Goal: Information Seeking & Learning: Find specific fact

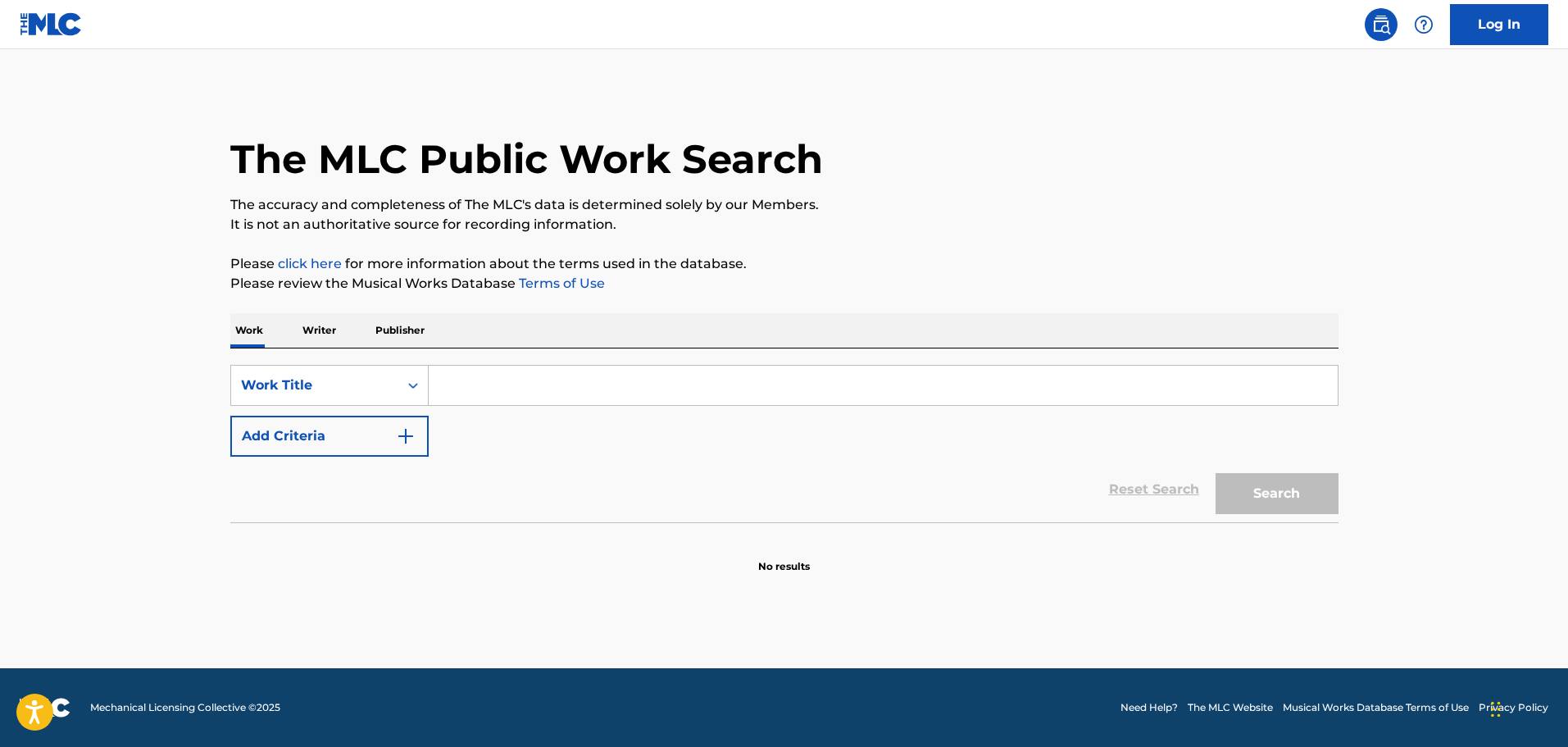
click at [369, 428] on button "Add Criteria" at bounding box center [329, 436] width 198 height 41
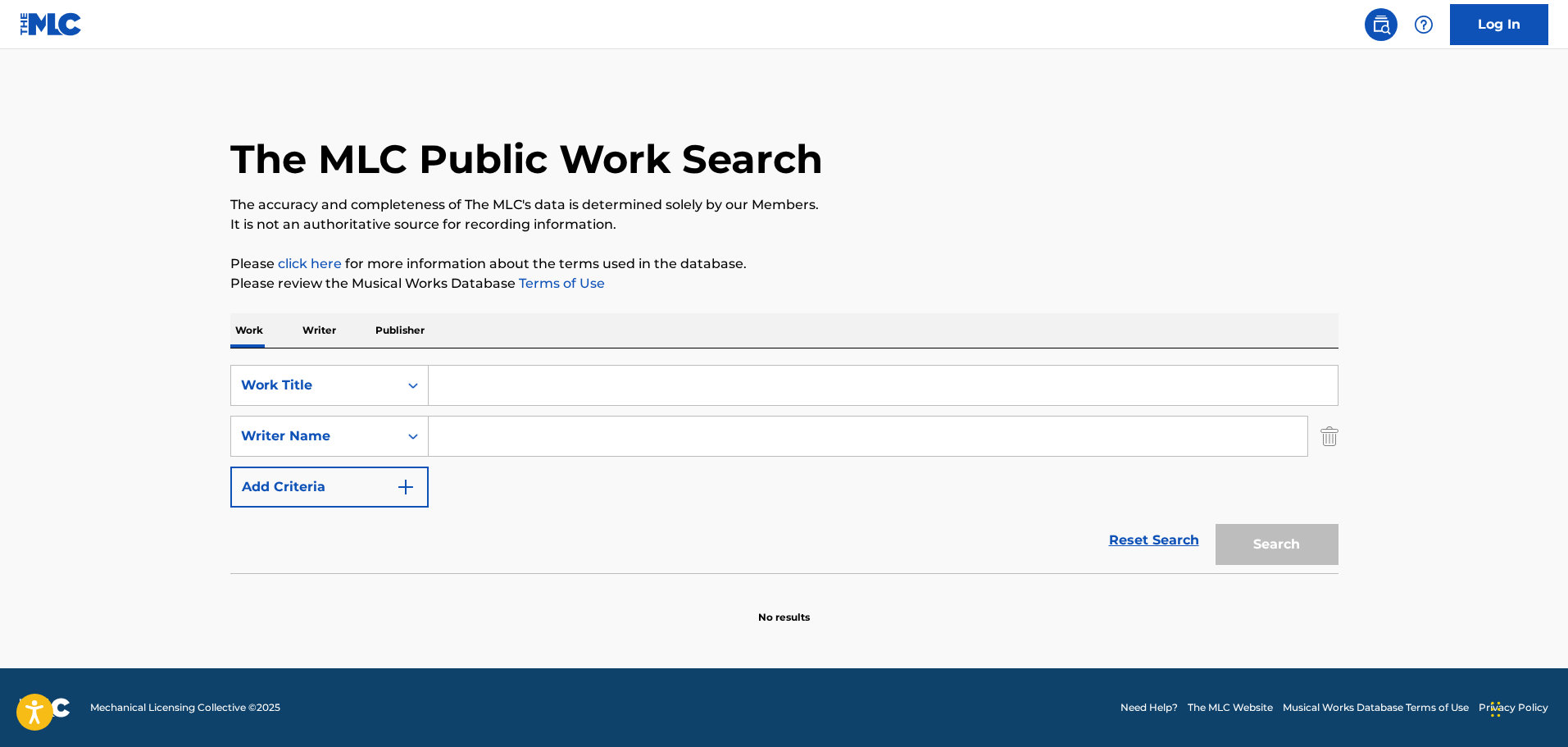
click at [505, 433] on input "Search Form" at bounding box center [868, 436] width 879 height 39
paste input "[PERSON_NAME]"
type input "[PERSON_NAME]"
click at [511, 393] on input "Search Form" at bounding box center [883, 385] width 909 height 39
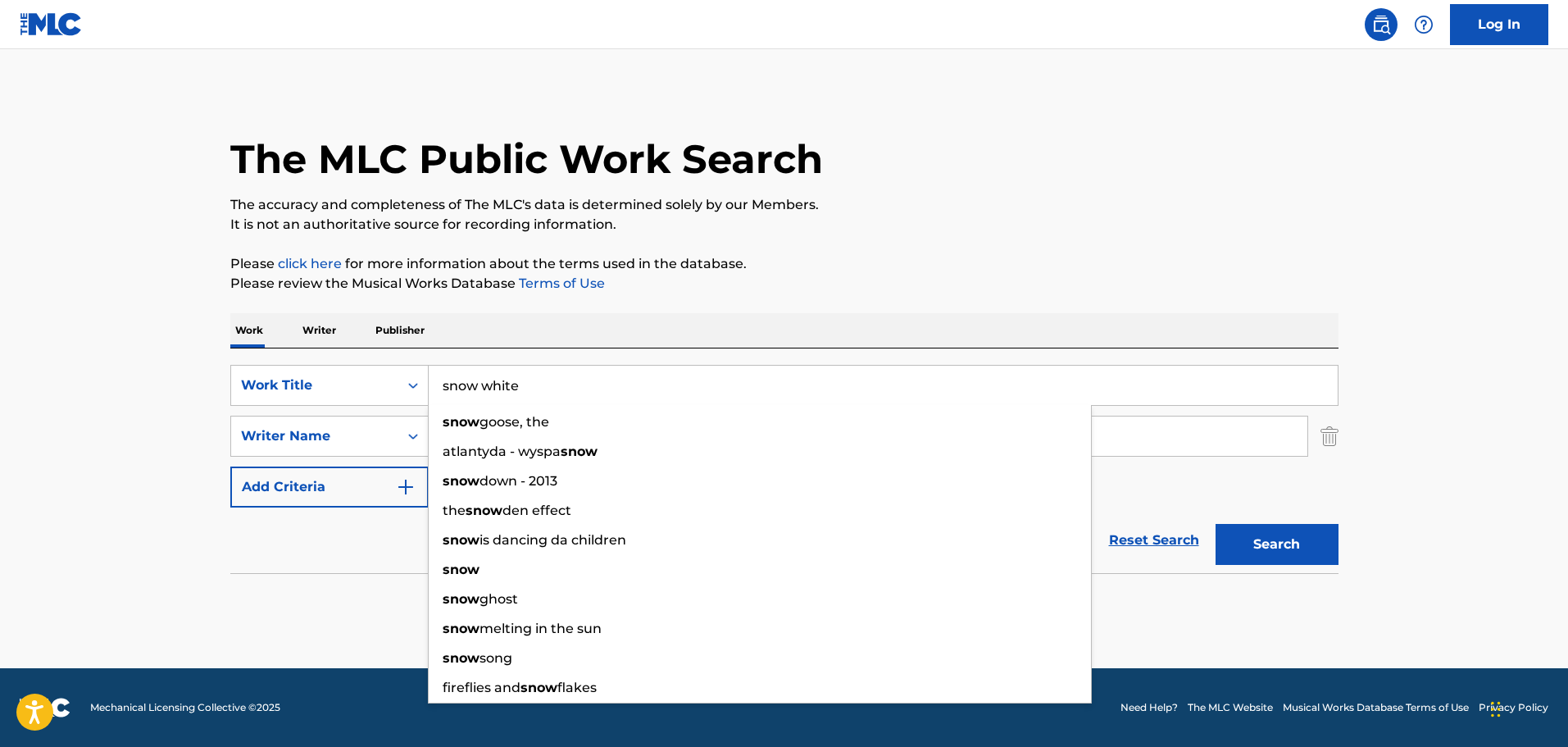
type input "snow white"
click at [1216, 524] on button "Search" at bounding box center [1277, 544] width 123 height 41
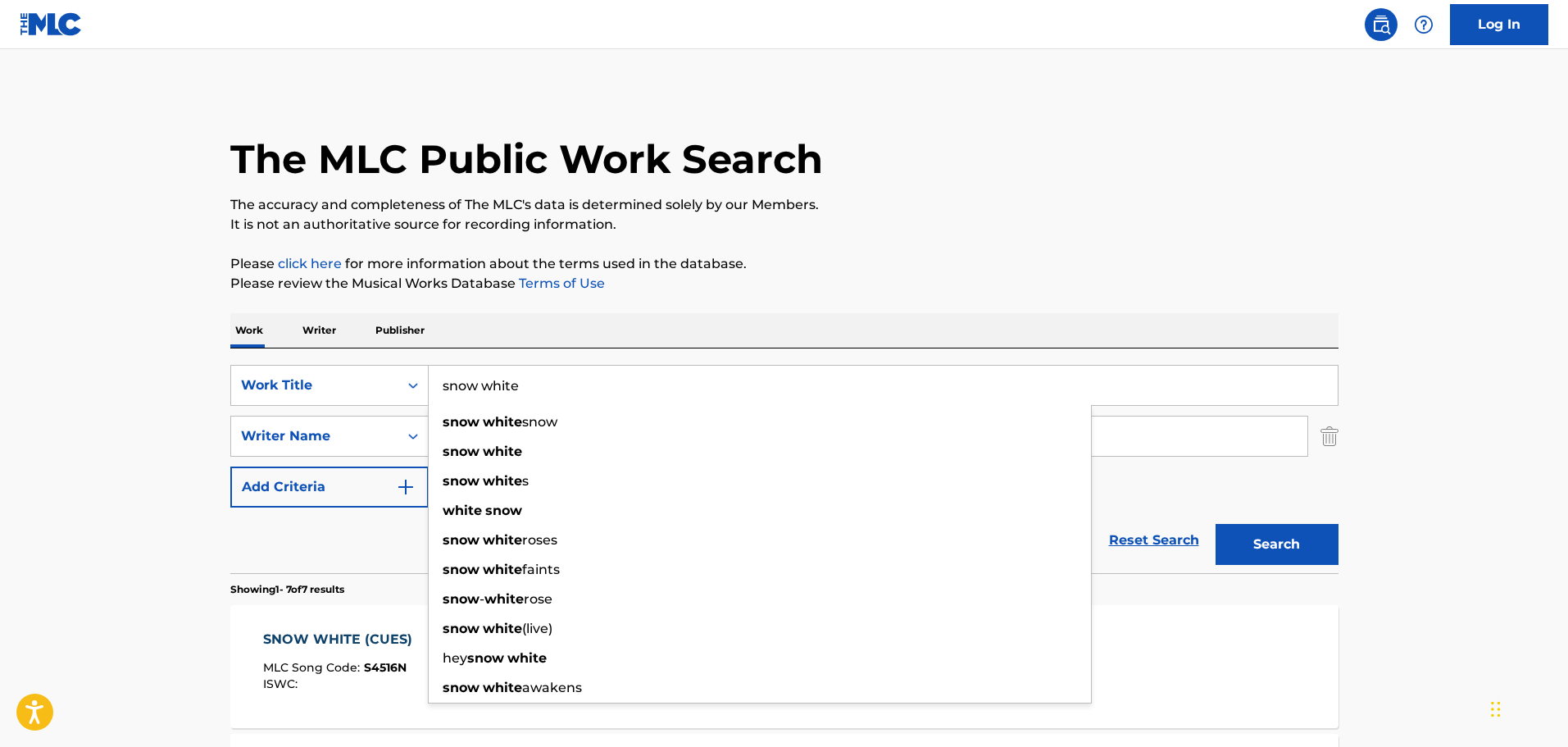
drag, startPoint x: 76, startPoint y: 552, endPoint x: 95, endPoint y: 550, distance: 19.1
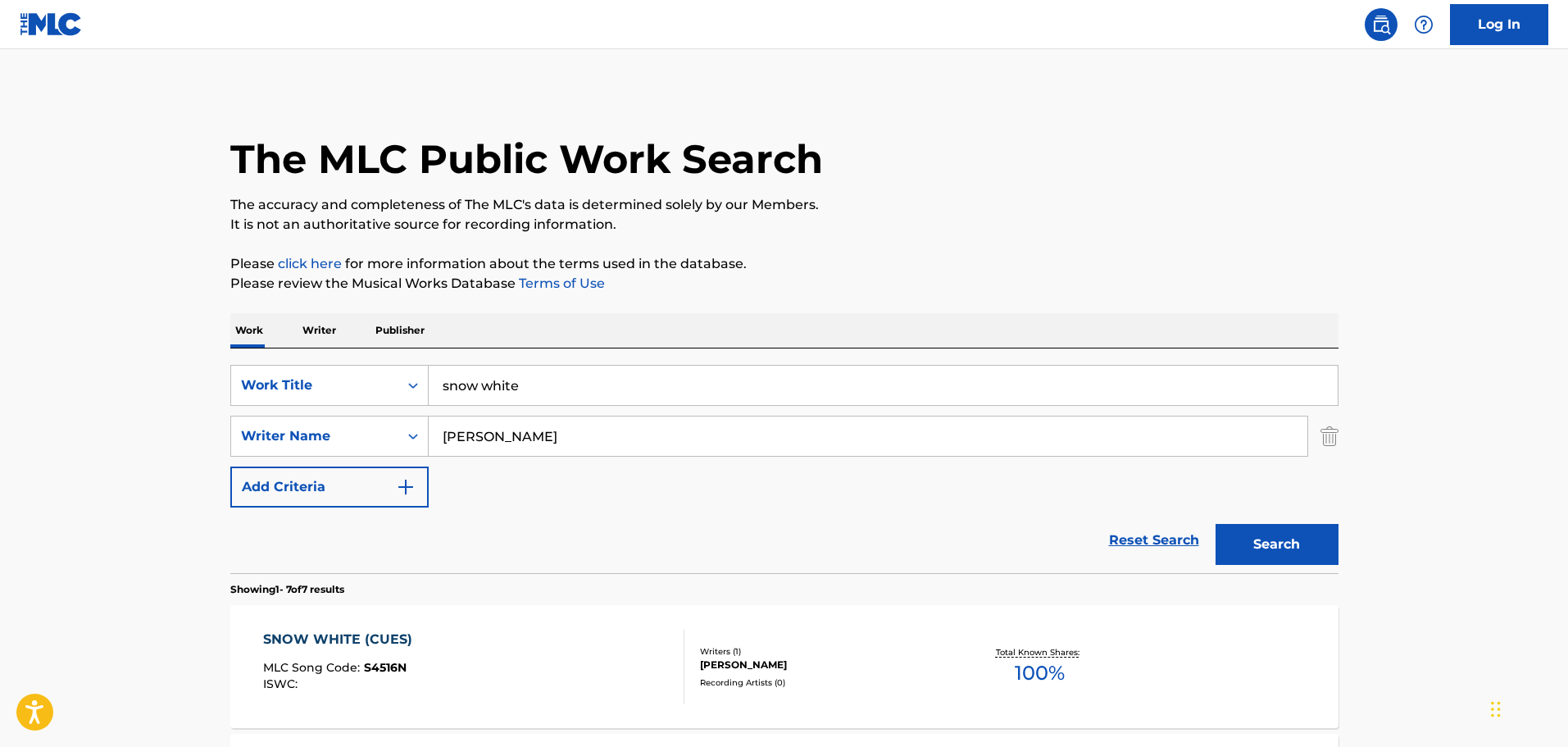
click at [326, 621] on div "SNOW WHITE (CUES) MLC Song Code : S4516N ISWC : Writers ( 1 ) [PERSON_NAME] Rec…" at bounding box center [784, 666] width 1108 height 123
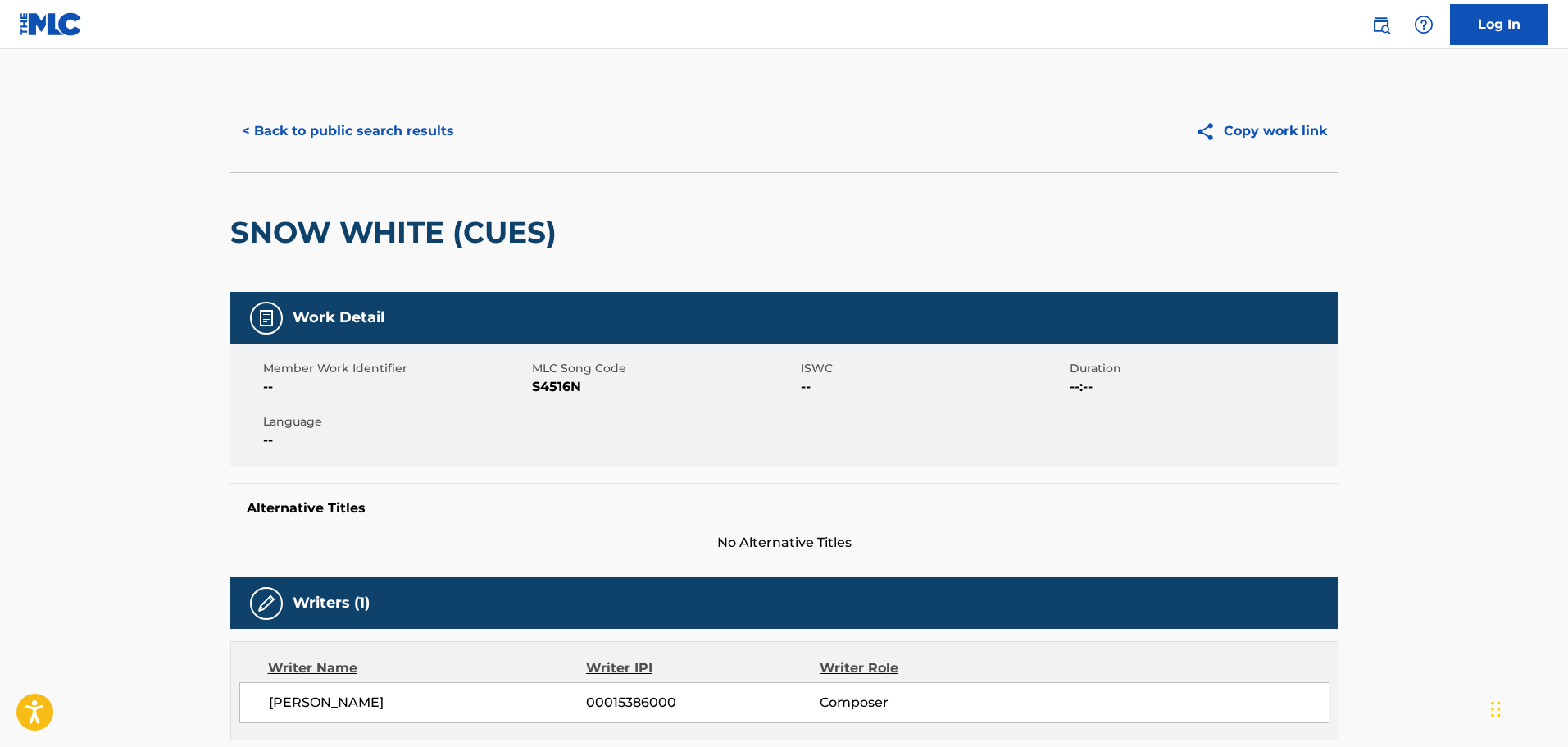
scroll to position [559, 0]
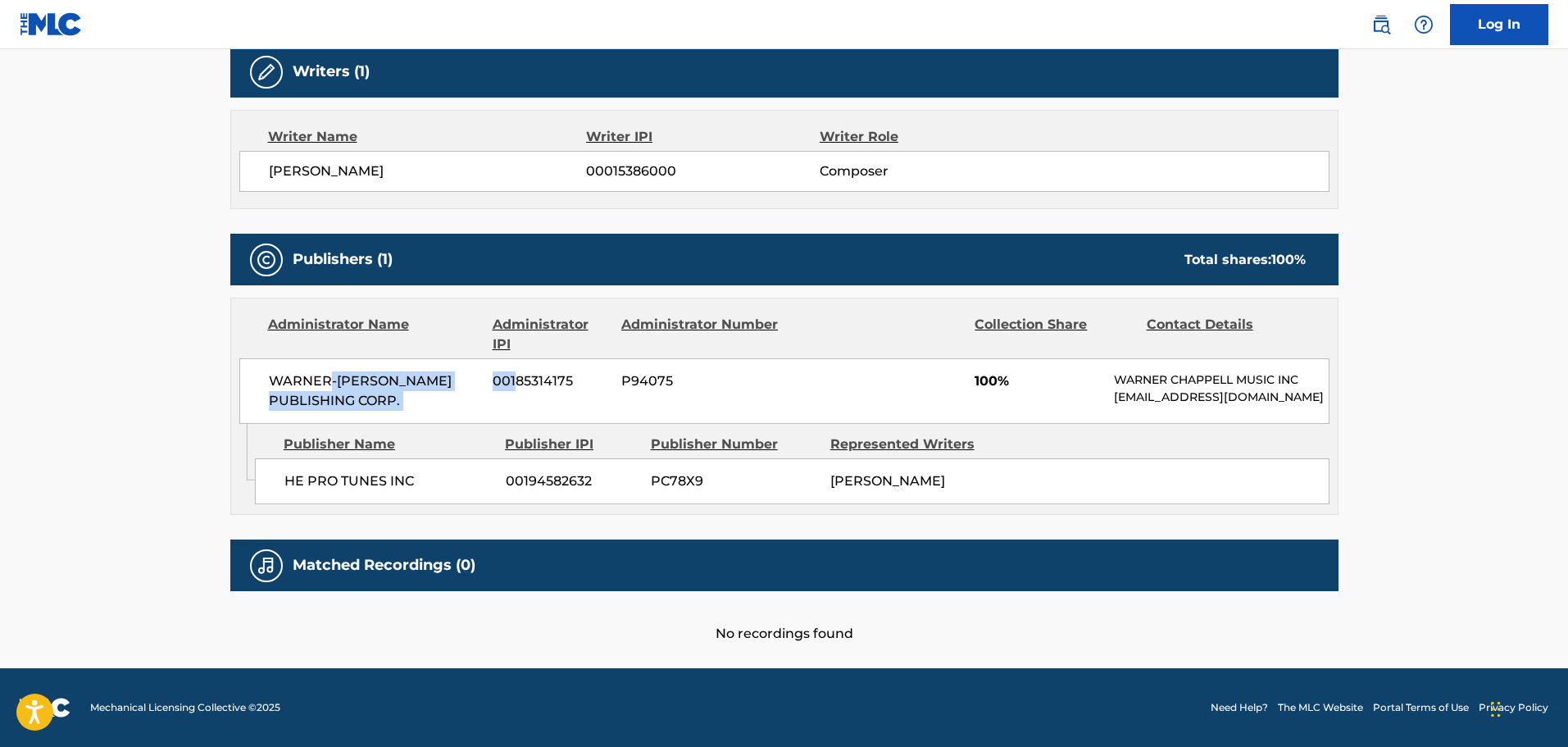
drag, startPoint x: 343, startPoint y: 351, endPoint x: 536, endPoint y: 372, distance: 194.1
click at [527, 372] on div "WARNER-[PERSON_NAME] PUBLISHING CORP. 00185314175 P94075 100% [PERSON_NAME] MUS…" at bounding box center [784, 391] width 1090 height 66
click at [536, 372] on div "WARNER-[PERSON_NAME] PUBLISHING CORP. 00185314175 P94075 100% [PERSON_NAME] MUS…" at bounding box center [784, 391] width 1090 height 66
